Goal: Task Accomplishment & Management: Manage account settings

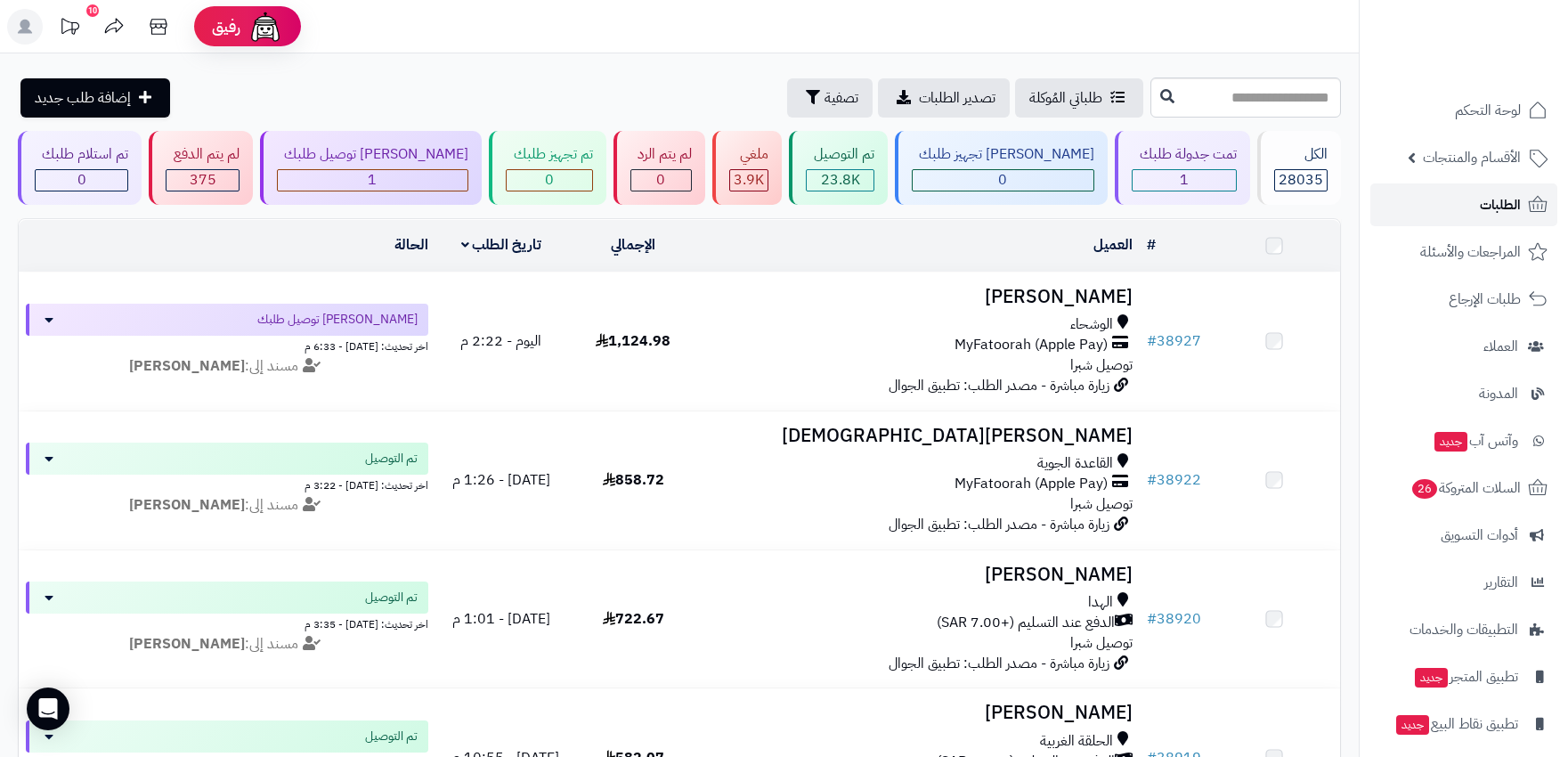
scroll to position [98, 0]
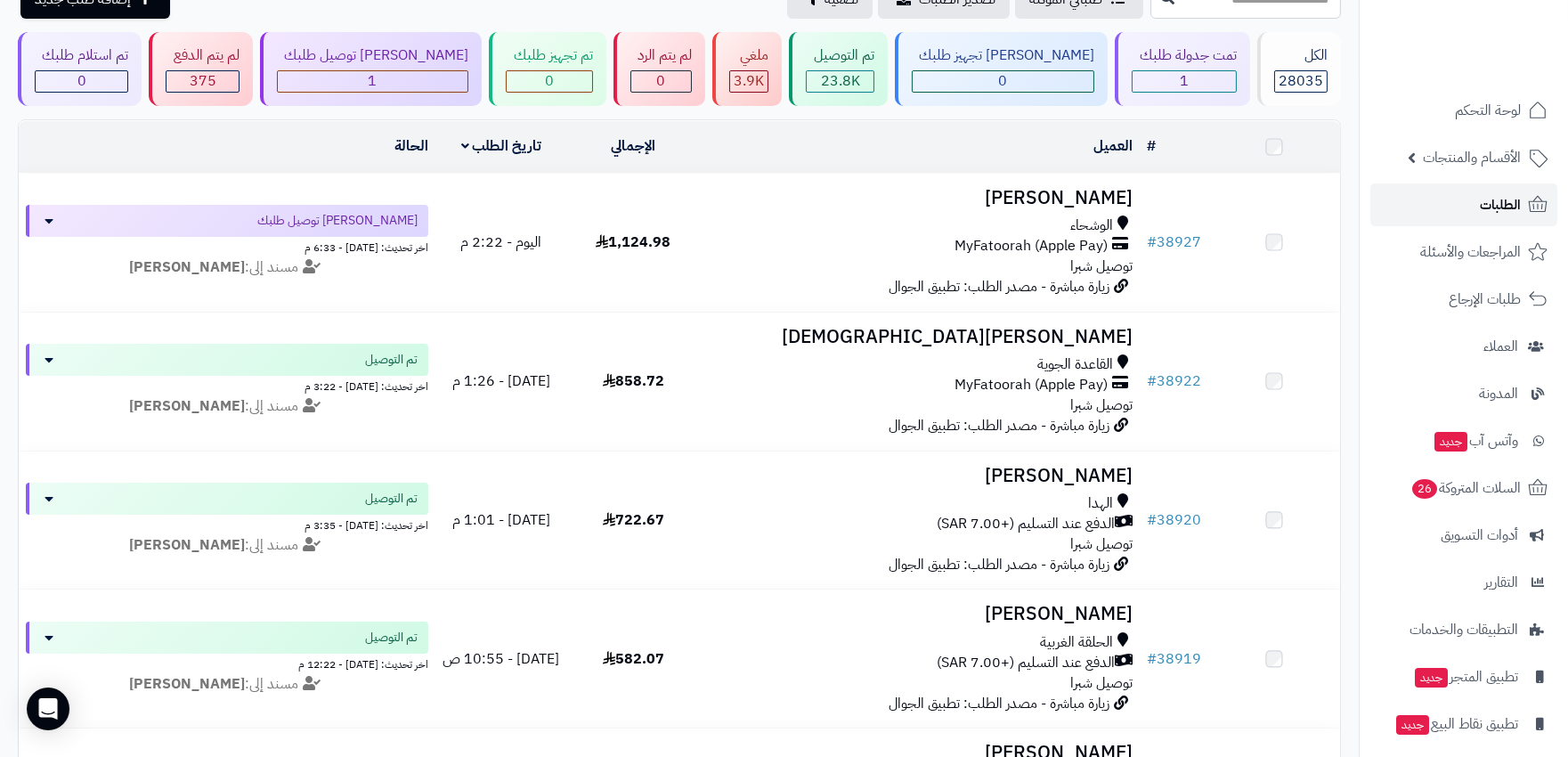
drag, startPoint x: 0, startPoint y: 0, endPoint x: 1481, endPoint y: 219, distance: 1497.1
click at [1481, 219] on link "الطلبات" at bounding box center [1463, 204] width 187 height 43
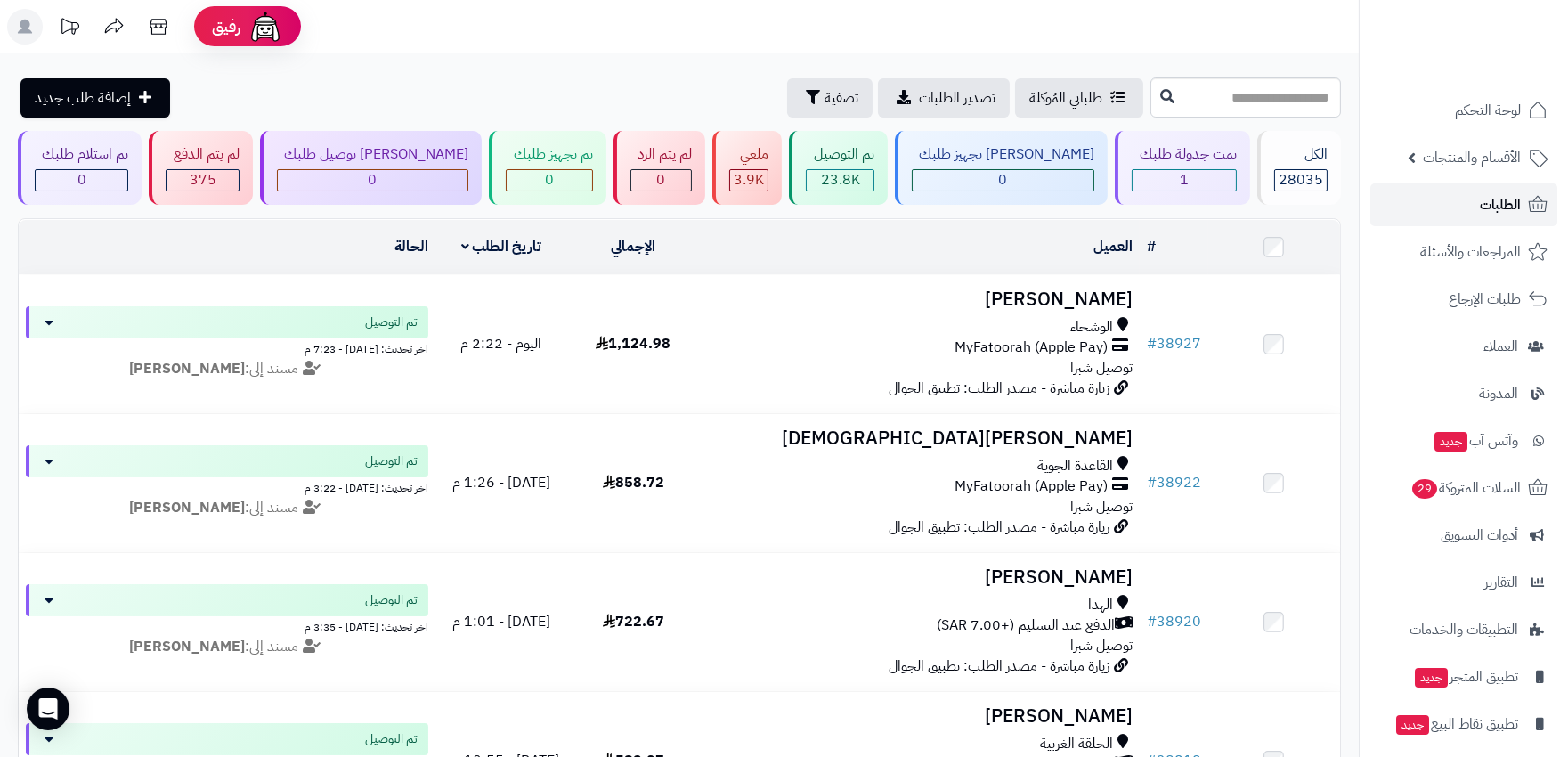
click at [1487, 208] on span "الطلبات" at bounding box center [1500, 204] width 41 height 25
click at [1487, 210] on span "الطلبات" at bounding box center [1500, 204] width 41 height 25
click at [23, 27] on icon at bounding box center [26, 27] width 15 height 15
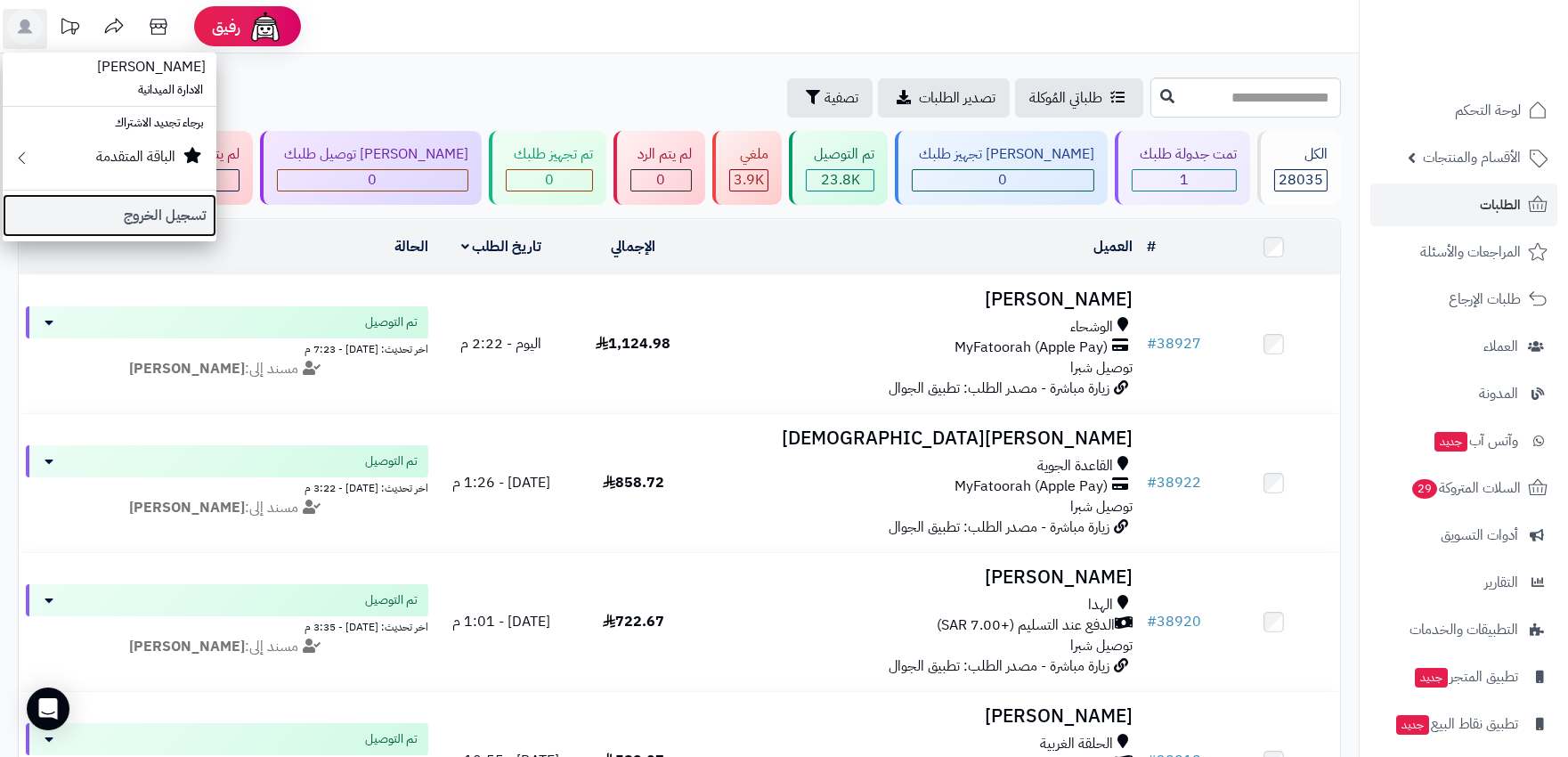
click at [164, 215] on link "تسجيل الخروج" at bounding box center [109, 215] width 214 height 43
